Goal: Task Accomplishment & Management: Manage account settings

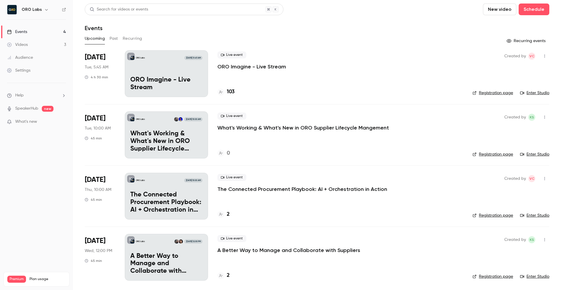
click at [136, 256] on p "A Better Way to Manage and Collaborate with Suppliers" at bounding box center [166, 263] width 72 height 22
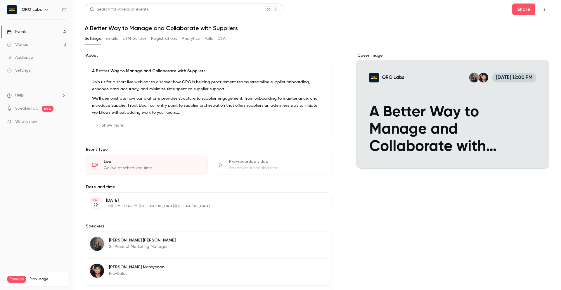
click at [158, 196] on div "[DATE] [DATE] 12:00 PM - 12:45 PM, [GEOGRAPHIC_DATA]/[GEOGRAPHIC_DATA] Edit" at bounding box center [209, 203] width 248 height 22
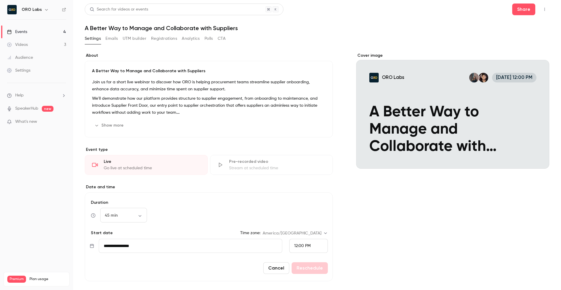
click at [162, 247] on input "**********" at bounding box center [190, 246] width 183 height 14
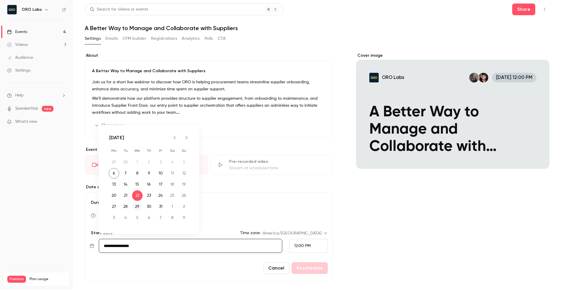
click at [140, 207] on button "29" at bounding box center [137, 206] width 11 height 11
type input "**********"
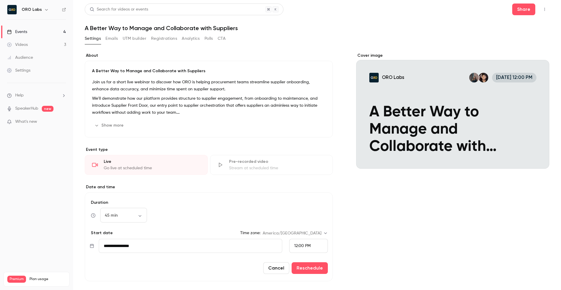
click at [358, 259] on div "Cover image ORO Labs [DATE] 12:00 PM A Better Way to Manage and Collaborate wit…" at bounding box center [452, 224] width 193 height 342
click at [304, 270] on button "Reschedule" at bounding box center [310, 268] width 36 height 12
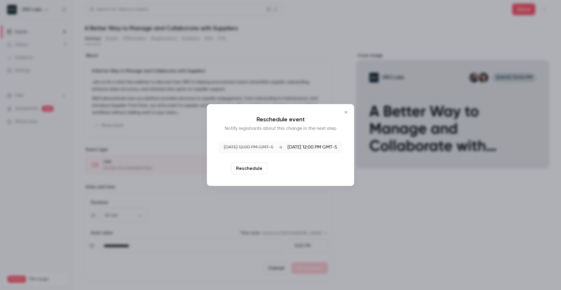
click at [290, 169] on button "Reschedule and notify" at bounding box center [300, 168] width 60 height 12
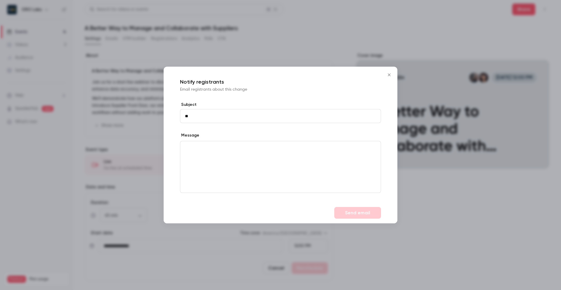
type input "*"
click at [390, 74] on icon "Close" at bounding box center [389, 74] width 7 height 5
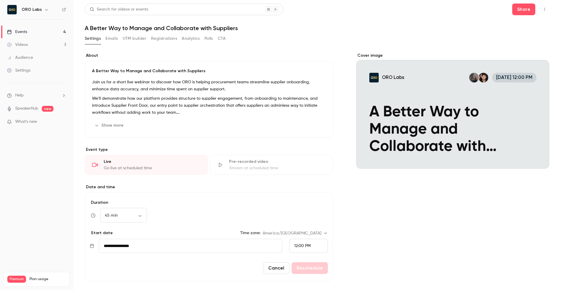
click at [454, 215] on div "Cover image ORO Labs [DATE] 12:00 PM A Better Way to Manage and Collaborate wit…" at bounding box center [452, 224] width 193 height 342
click at [164, 38] on button "Registrations" at bounding box center [164, 38] width 26 height 9
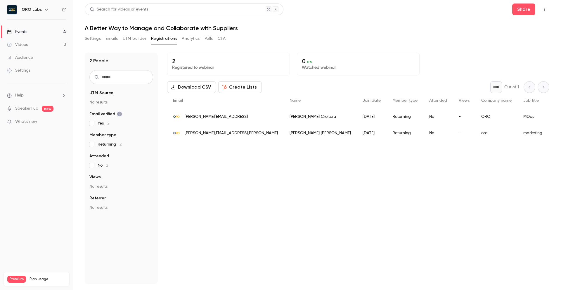
click at [89, 39] on button "Settings" at bounding box center [93, 38] width 16 height 9
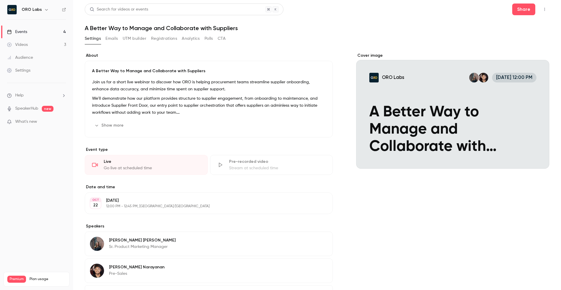
click at [24, 34] on div "Events" at bounding box center [17, 32] width 20 height 6
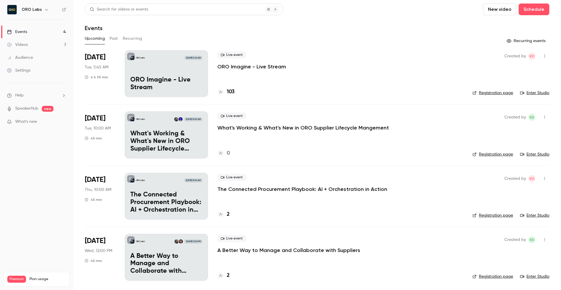
scroll to position [1, 0]
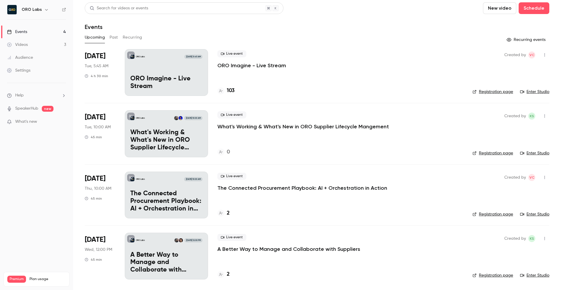
click at [177, 255] on p "A Better Way to Manage and Collaborate with Suppliers" at bounding box center [166, 262] width 72 height 22
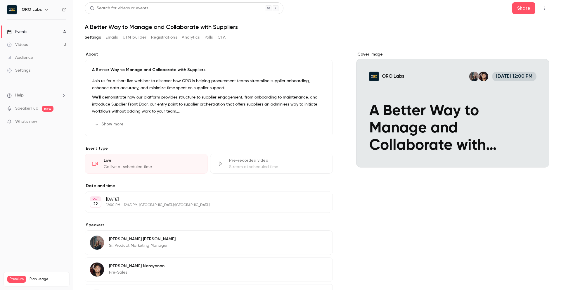
click at [146, 204] on p "12:00 PM - 12:45 PM, [GEOGRAPHIC_DATA]/[GEOGRAPHIC_DATA]" at bounding box center [204, 205] width 196 height 5
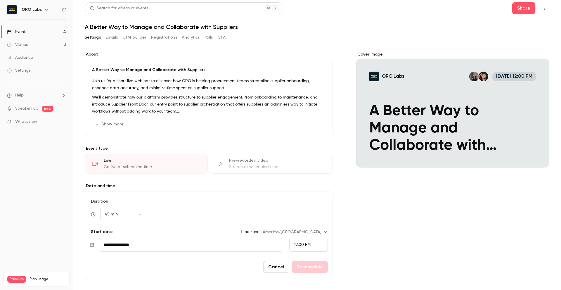
click at [206, 249] on input "**********" at bounding box center [190, 244] width 183 height 14
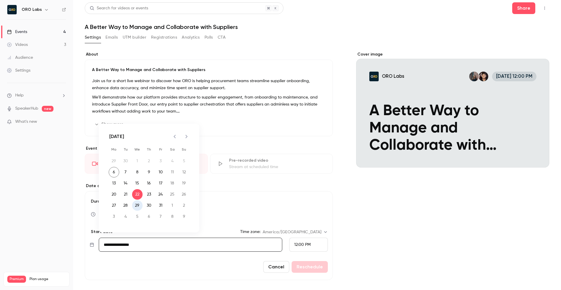
drag, startPoint x: 136, startPoint y: 204, endPoint x: 191, endPoint y: 223, distance: 58.1
click at [136, 204] on button "29" at bounding box center [137, 205] width 11 height 11
type input "**********"
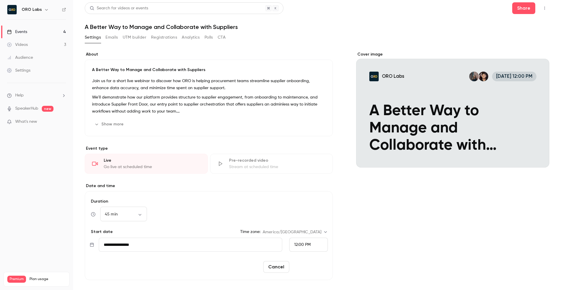
click at [301, 270] on button "Reschedule" at bounding box center [310, 267] width 36 height 12
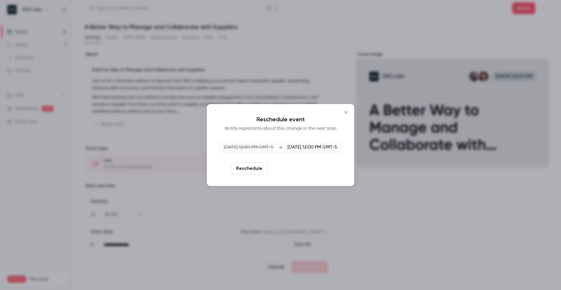
click at [296, 171] on button "Reschedule and notify" at bounding box center [300, 168] width 60 height 12
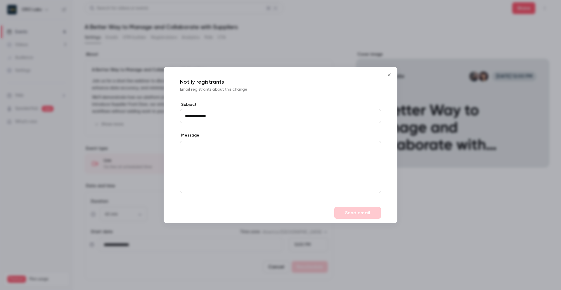
type input "**********"
click at [215, 158] on div "editor" at bounding box center [280, 166] width 200 height 51
click at [365, 212] on button "Send email" at bounding box center [357, 213] width 47 height 12
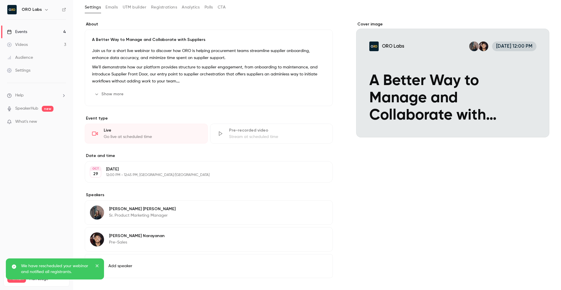
scroll to position [55, 0]
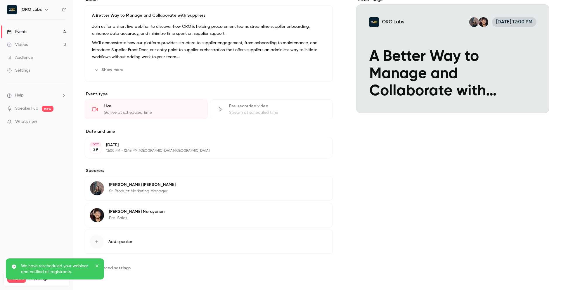
drag, startPoint x: 96, startPoint y: 264, endPoint x: 125, endPoint y: 248, distance: 32.6
click at [96, 264] on icon "close" at bounding box center [97, 265] width 4 height 5
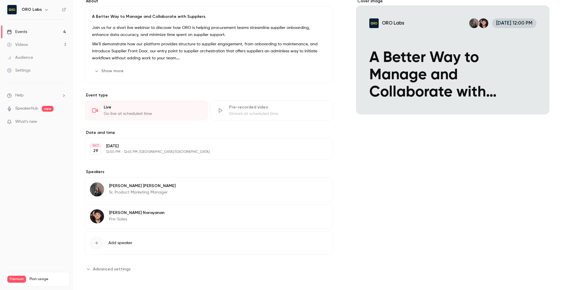
scroll to position [54, 0]
click at [496, 256] on div "Cover image ORO Labs [DATE] 12:00 PM A Better Way to Manage and Collaborate wit…" at bounding box center [452, 135] width 193 height 275
